Goal: Navigation & Orientation: Find specific page/section

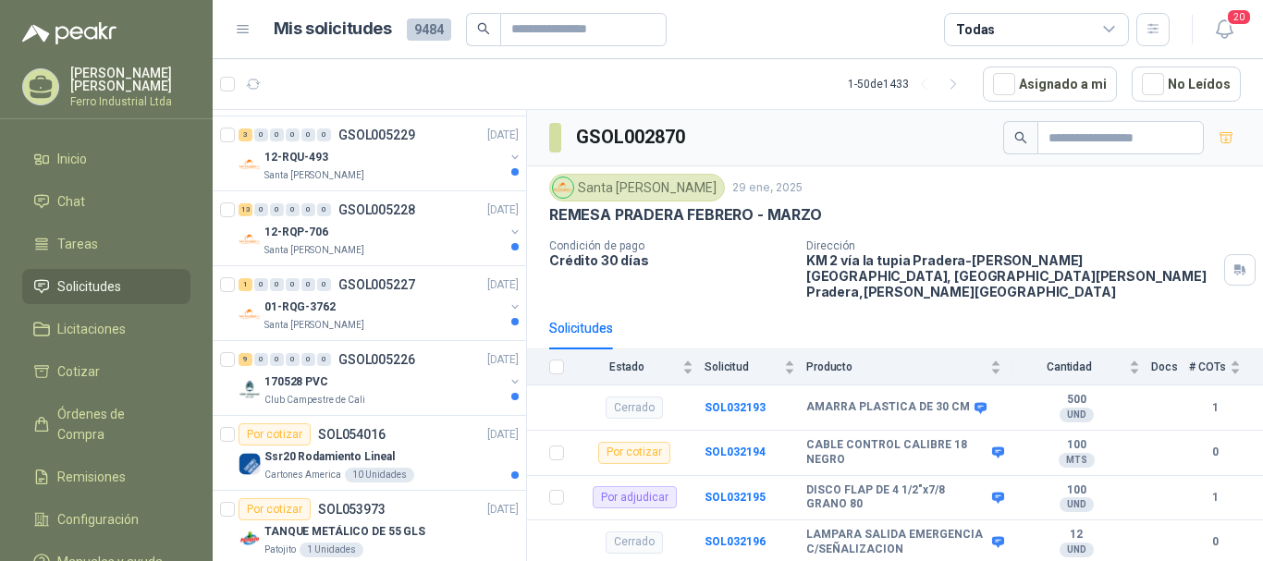
scroll to position [647, 0]
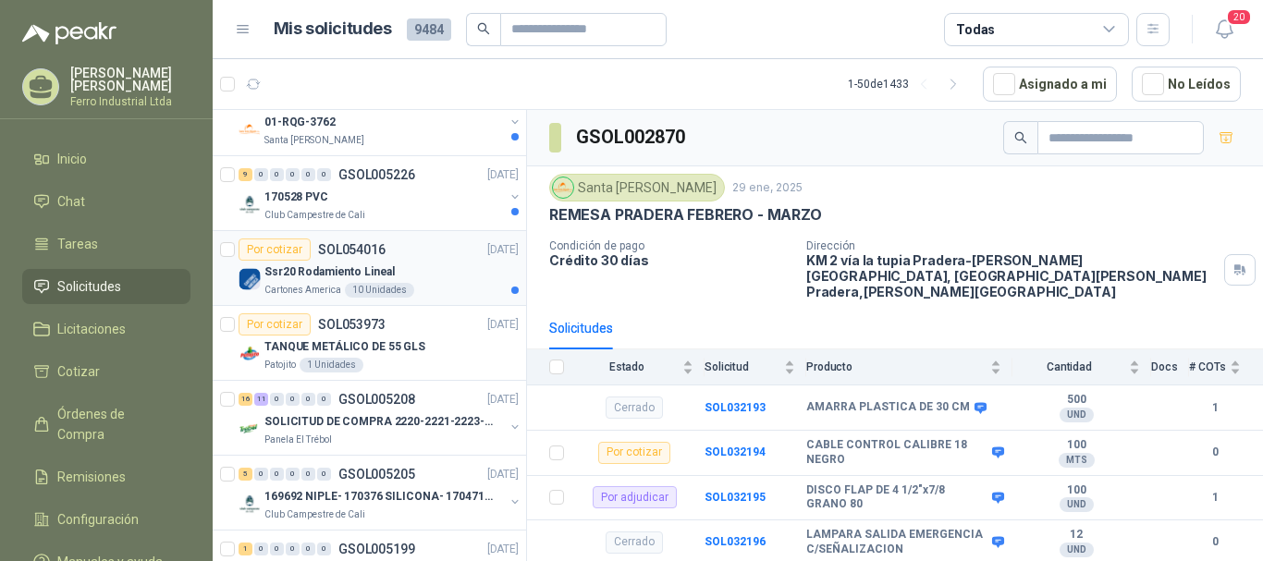
click at [409, 254] on div "Por cotizar SOL054016 [DATE]" at bounding box center [378, 249] width 280 height 22
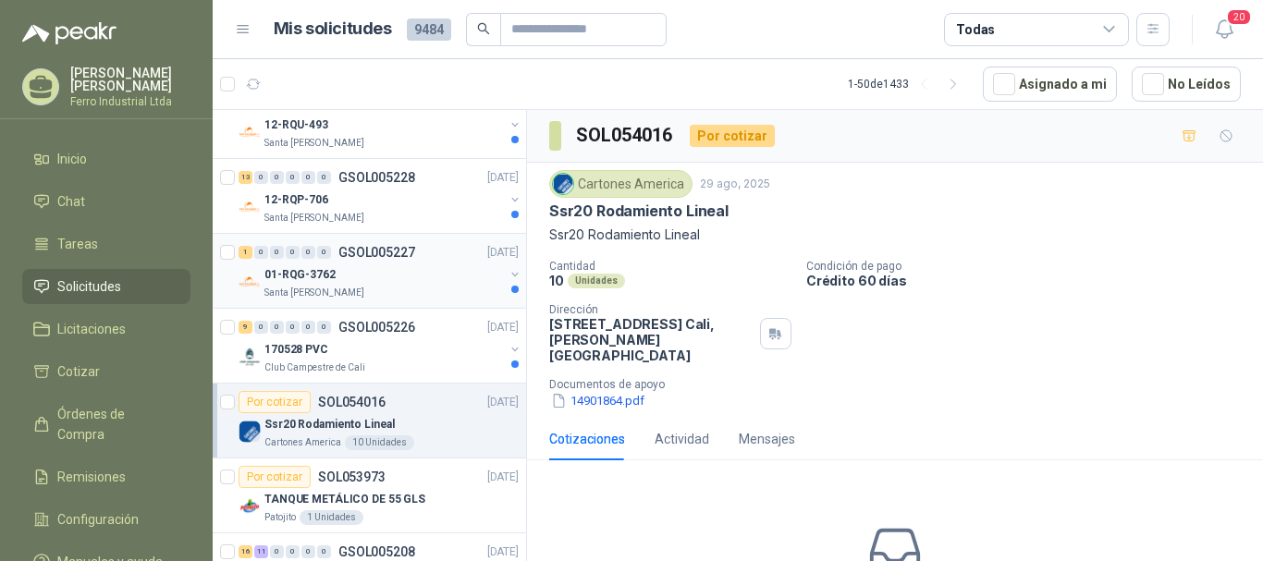
scroll to position [462, 0]
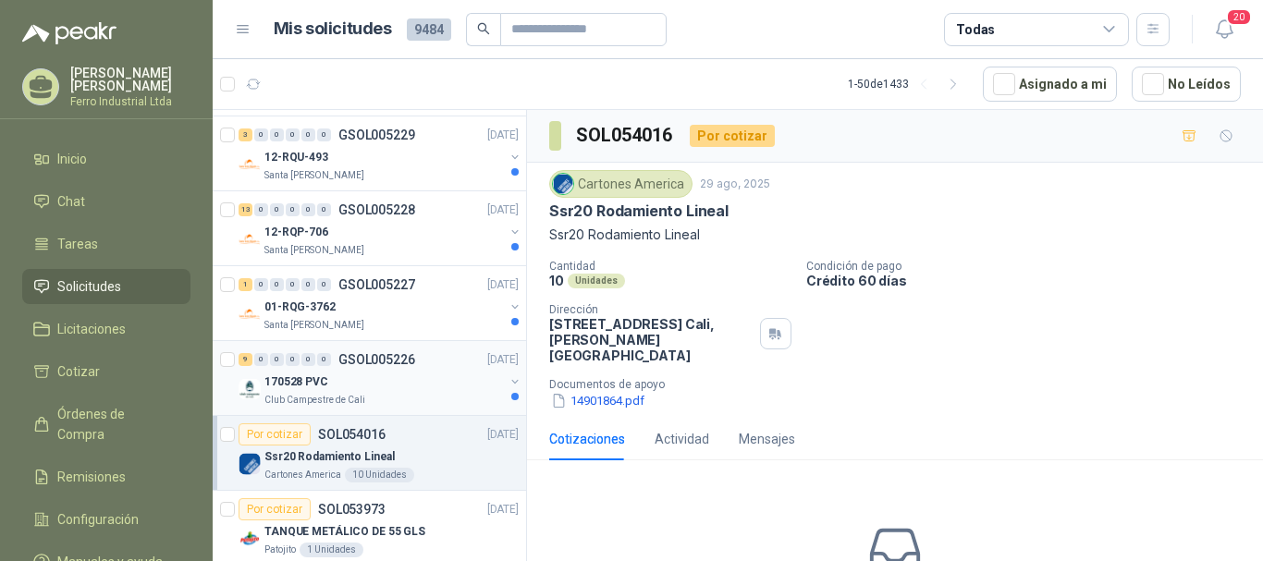
click at [392, 381] on div "170528 PVC" at bounding box center [383, 382] width 239 height 22
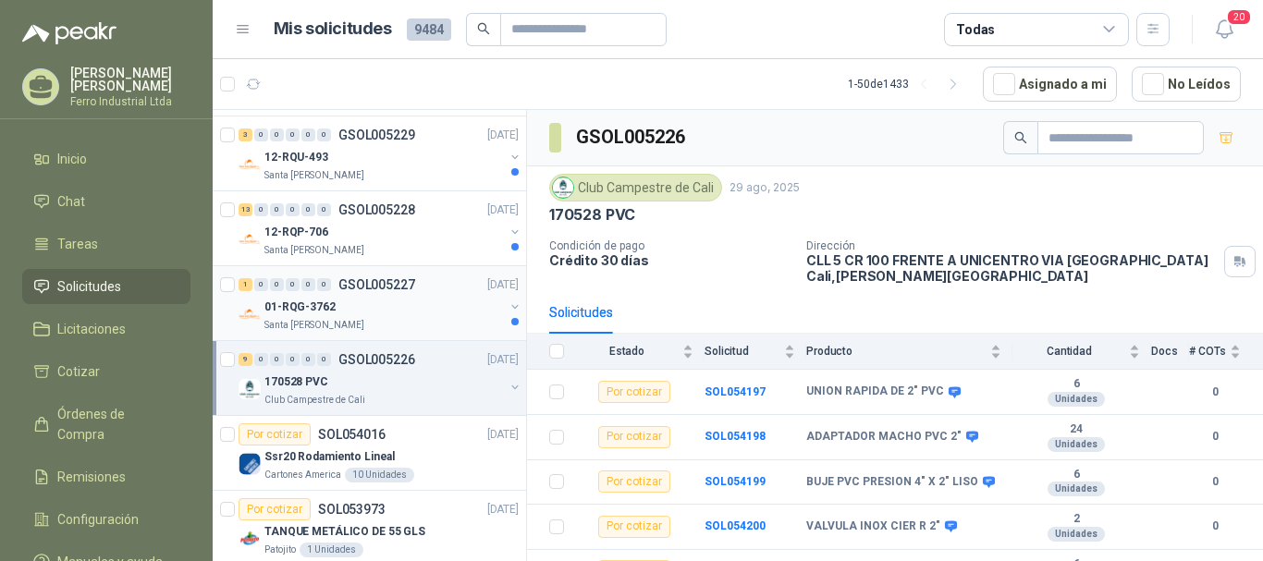
click at [423, 306] on div "01-RQG-3762" at bounding box center [383, 307] width 239 height 22
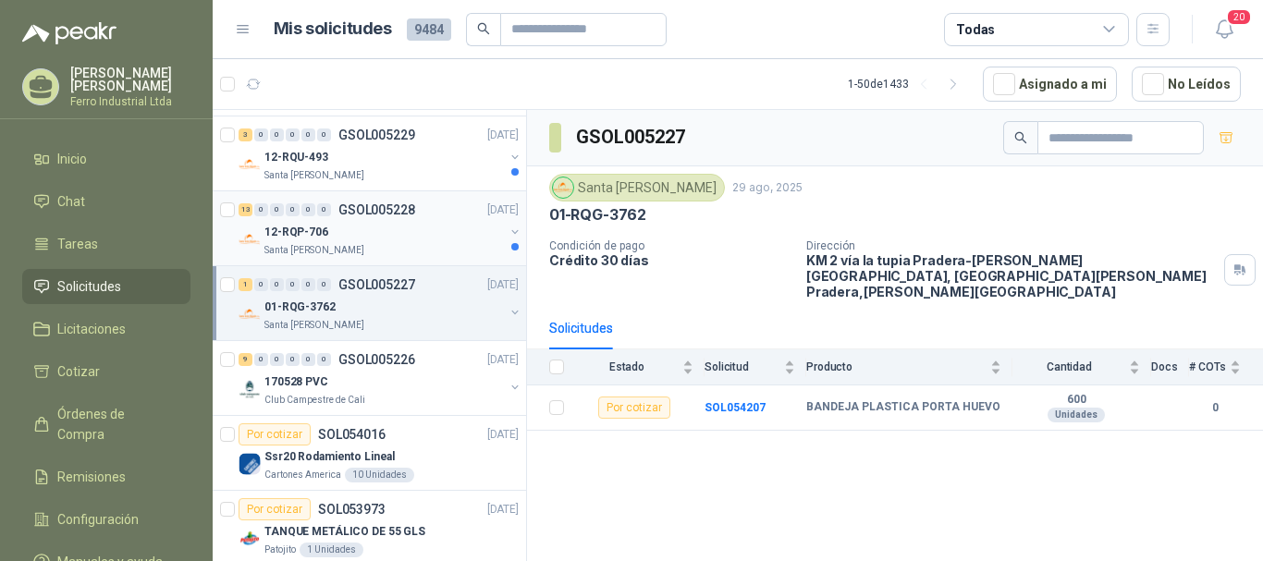
click at [409, 234] on div "12-RQP-706" at bounding box center [383, 232] width 239 height 22
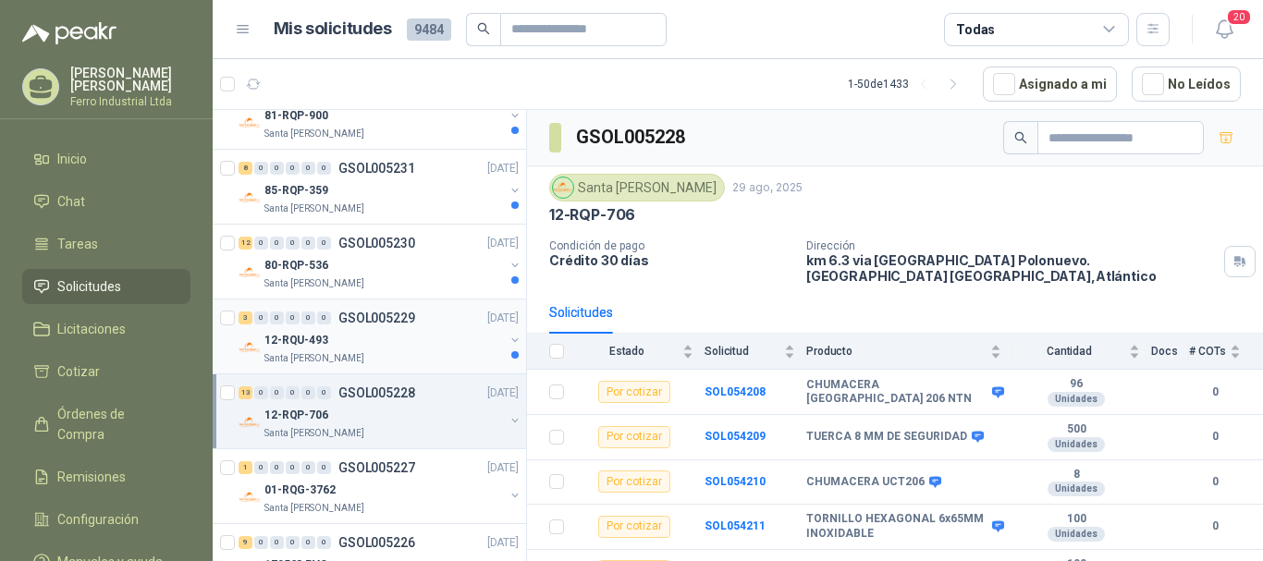
scroll to position [277, 0]
click at [409, 336] on div "12-RQU-493" at bounding box center [383, 342] width 239 height 22
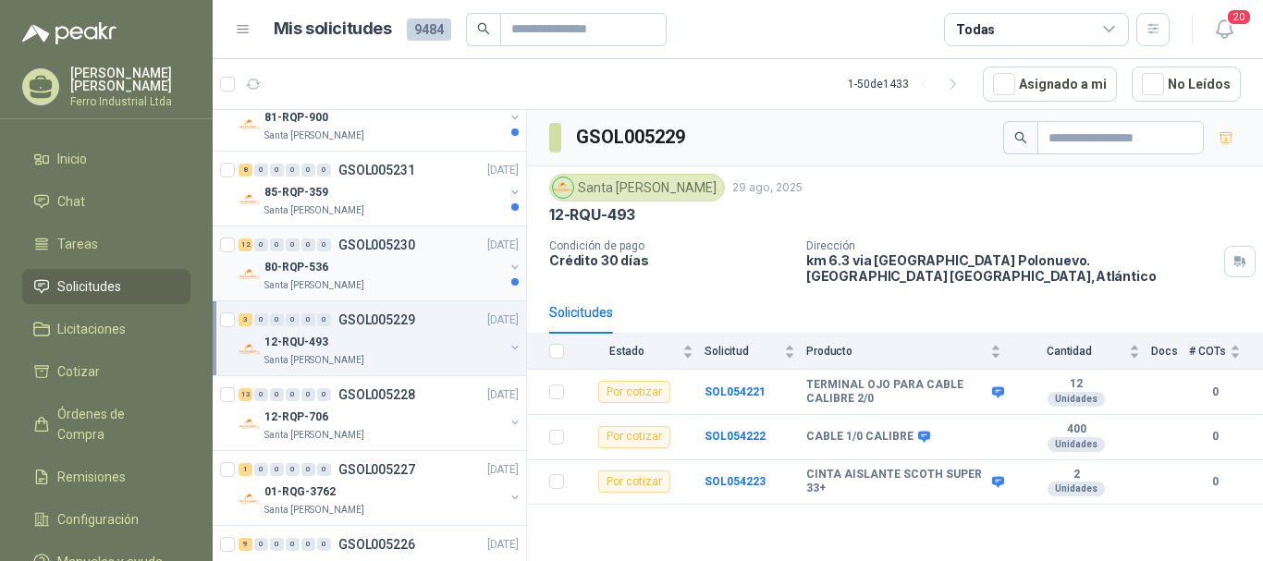
click at [412, 263] on div "80-RQP-536" at bounding box center [383, 267] width 239 height 22
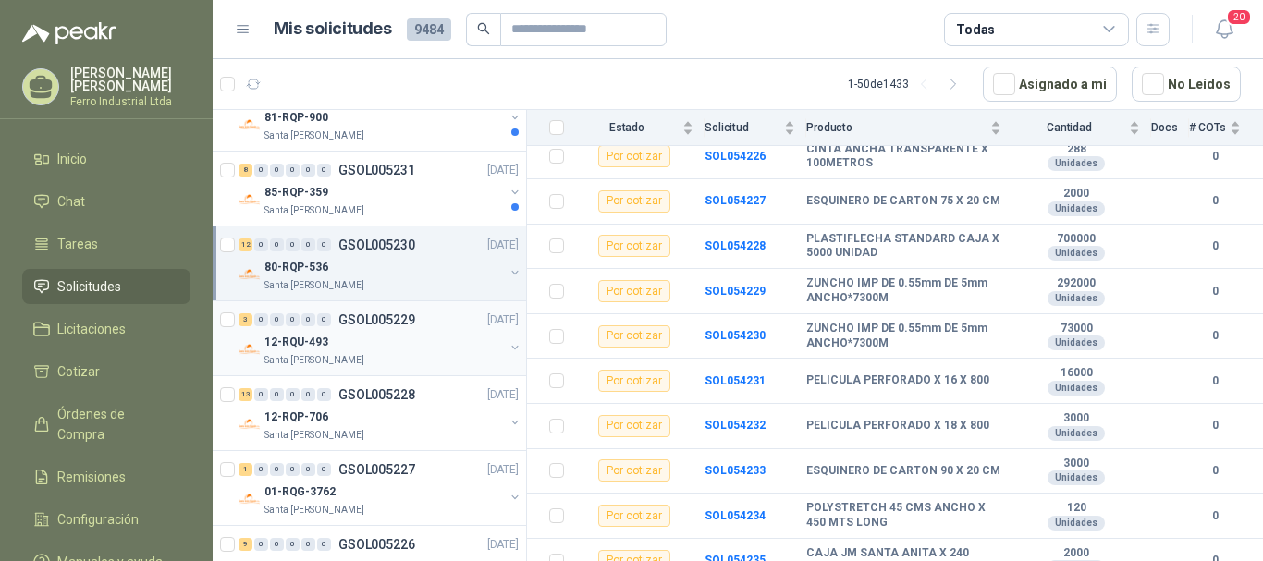
scroll to position [92, 0]
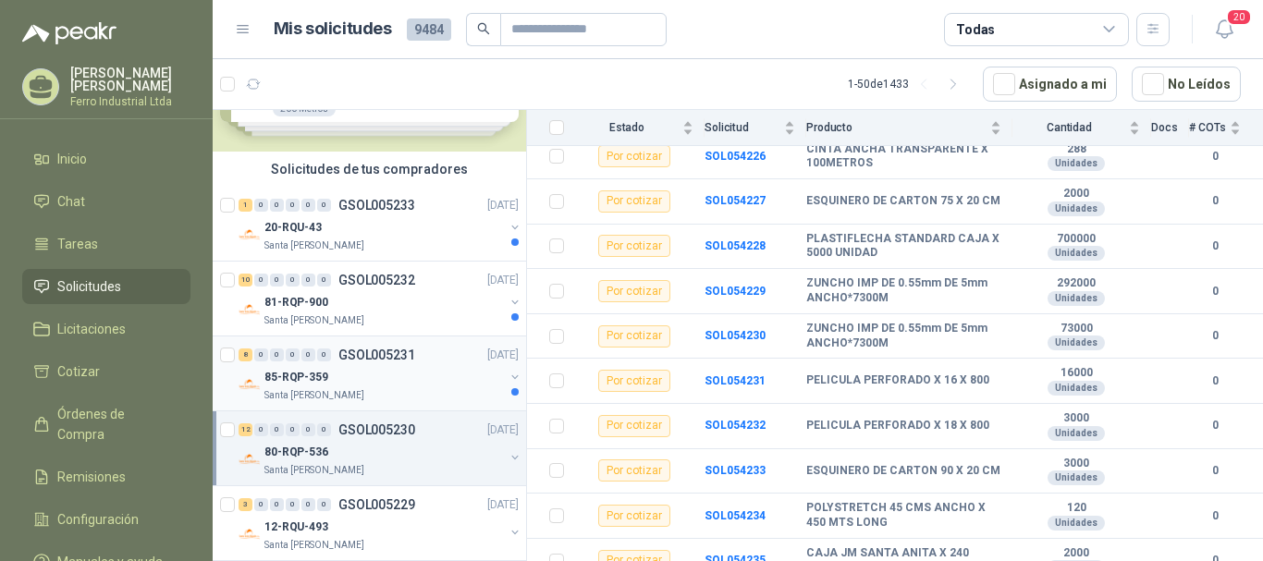
click at [421, 370] on div "85-RQP-359" at bounding box center [383, 377] width 239 height 22
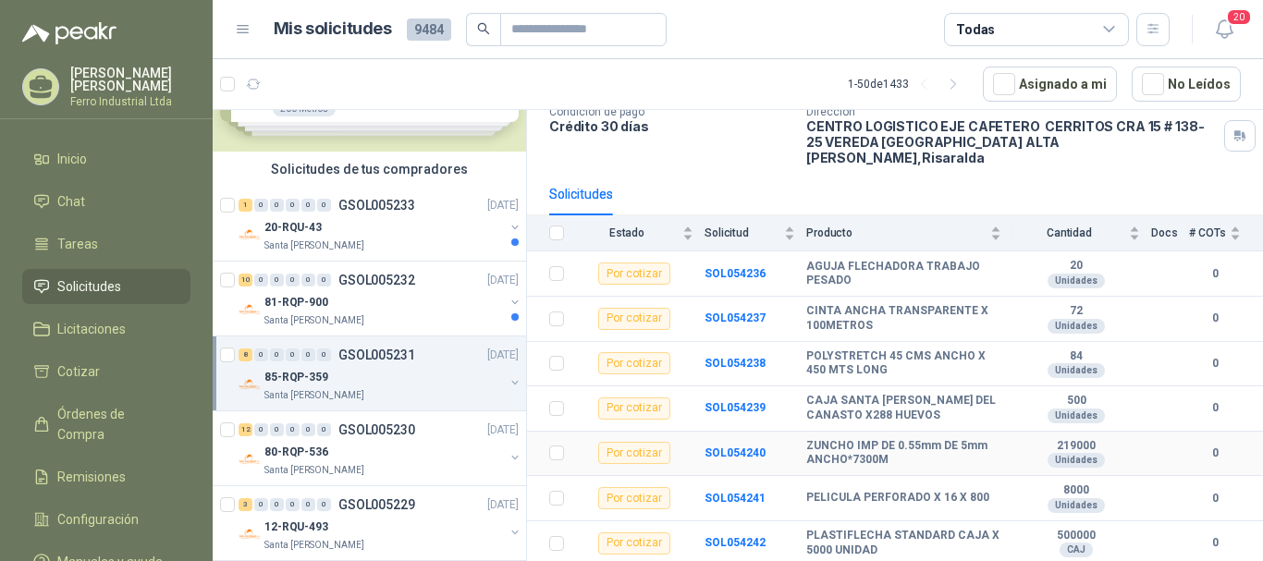
scroll to position [162, 0]
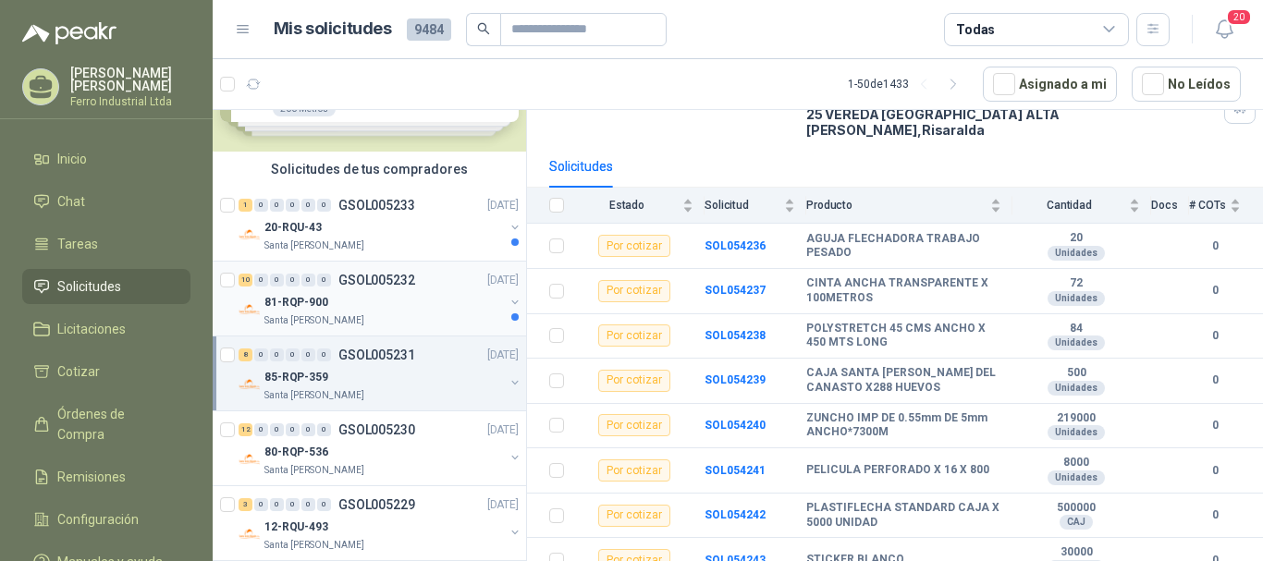
click at [439, 295] on div "81-RQP-900" at bounding box center [383, 302] width 239 height 22
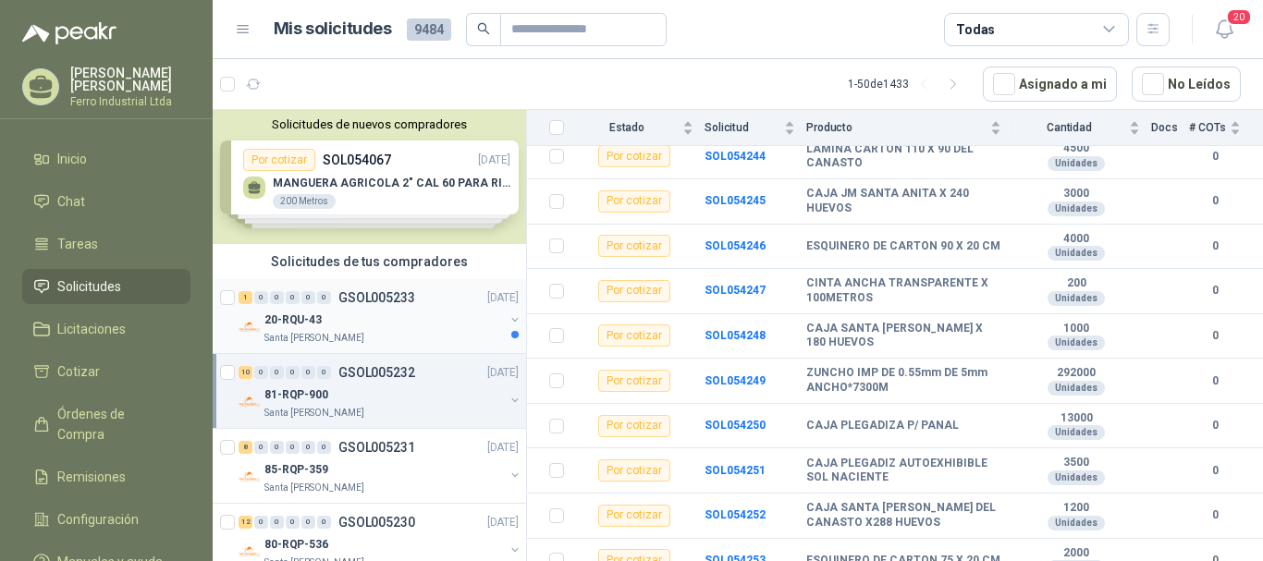
click at [409, 321] on div "20-RQU-43" at bounding box center [383, 320] width 239 height 22
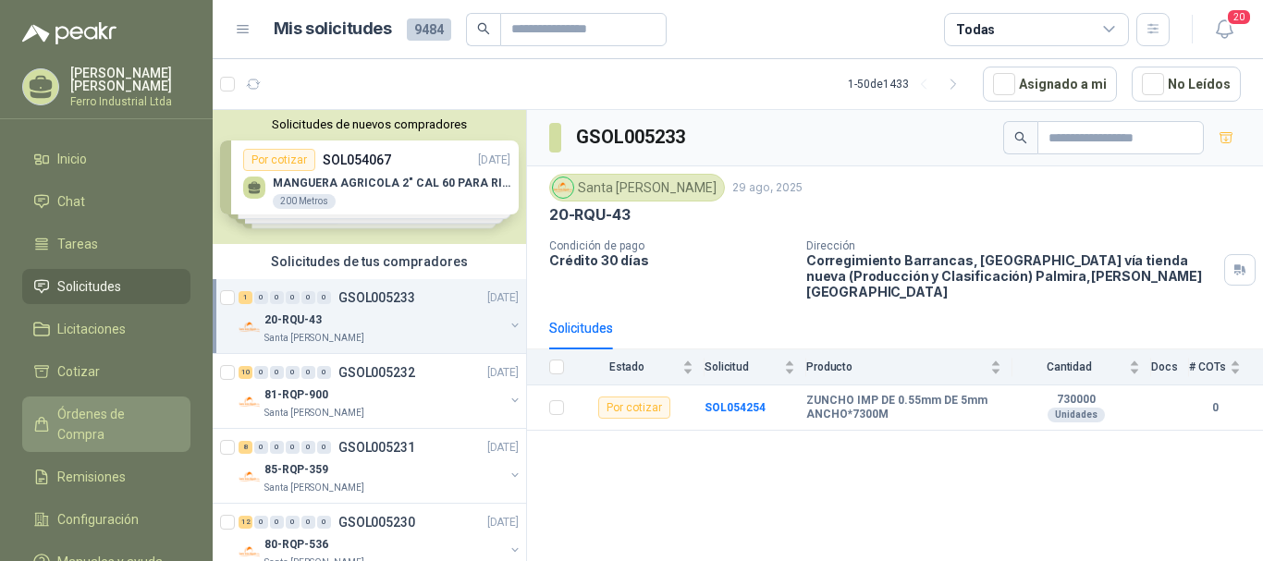
click at [107, 397] on link "Órdenes de Compra" at bounding box center [106, 424] width 168 height 55
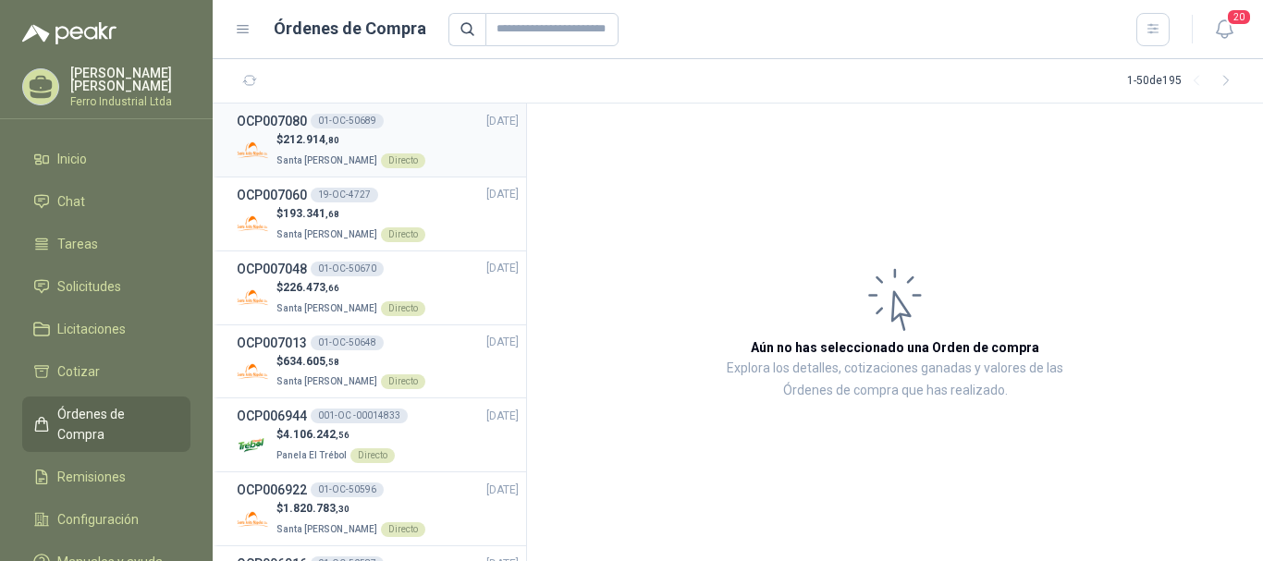
click at [426, 137] on div "$ 212.914 ,80 Santa [PERSON_NAME] Directo" at bounding box center [378, 150] width 282 height 38
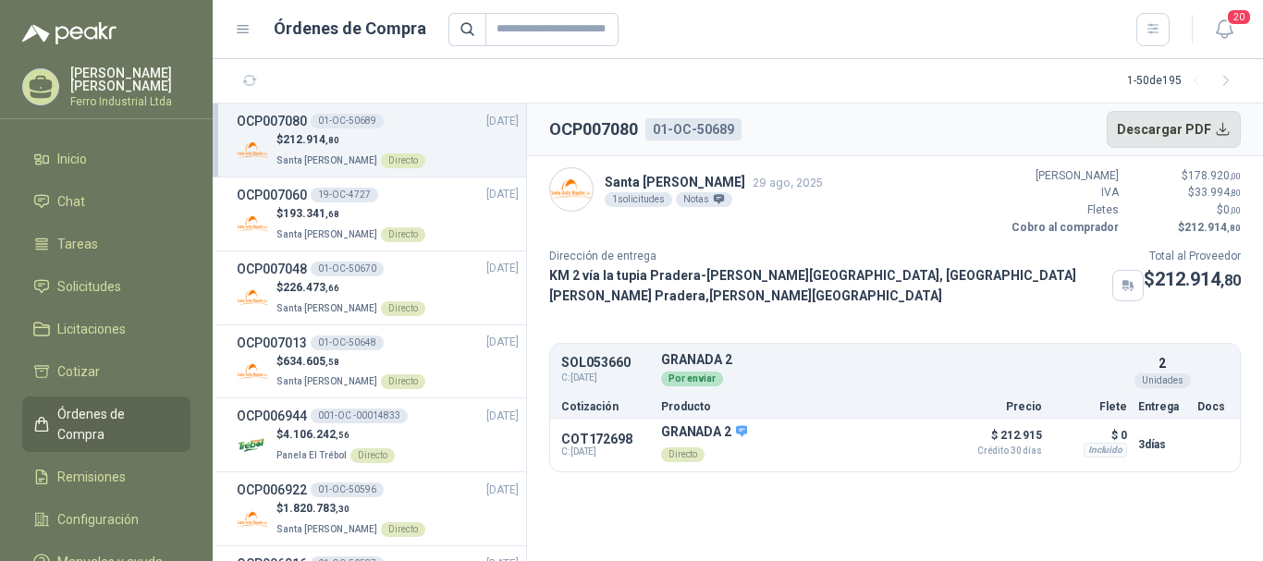
click at [1170, 126] on button "Descargar PDF" at bounding box center [1173, 129] width 135 height 37
